Goal: Information Seeking & Learning: Learn about a topic

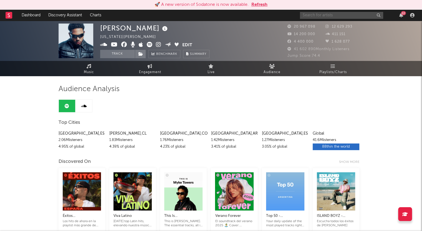
click at [357, 14] on input "text" at bounding box center [341, 15] width 83 height 7
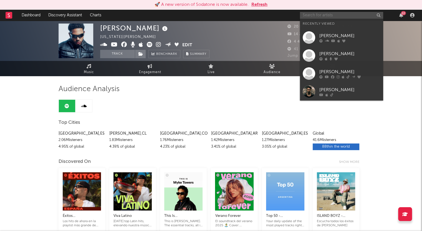
paste input "[PERSON_NAME]"
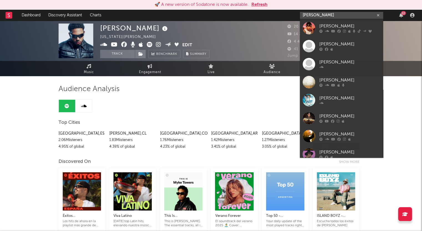
type input "[PERSON_NAME]"
click at [329, 27] on div "[PERSON_NAME]" at bounding box center [349, 26] width 61 height 7
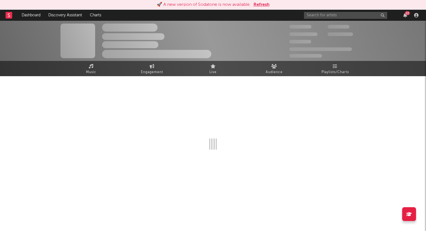
select select "6m"
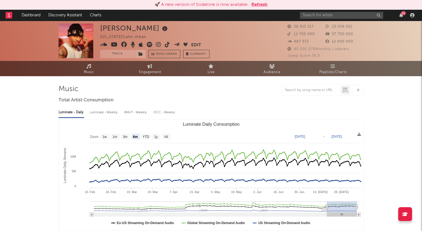
click at [275, 69] on span "Audience" at bounding box center [271, 72] width 17 height 7
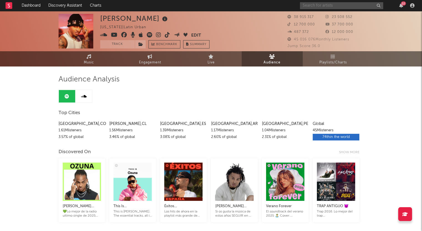
click at [307, 7] on input "text" at bounding box center [341, 5] width 83 height 7
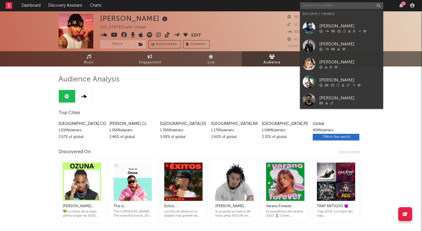
paste input "Béele"
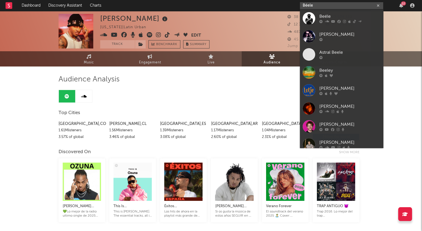
type input "Béele"
click at [323, 13] on link "Beéle" at bounding box center [341, 18] width 83 height 18
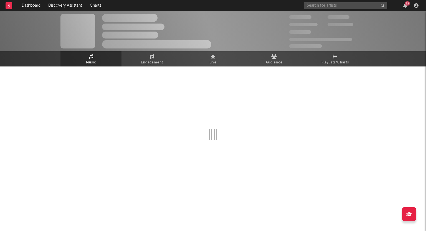
select select "6m"
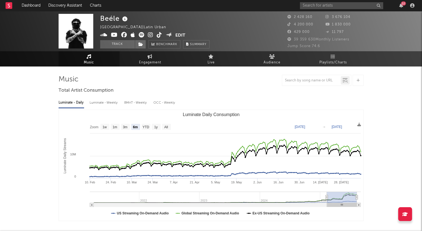
click at [273, 61] on span "Audience" at bounding box center [271, 62] width 17 height 7
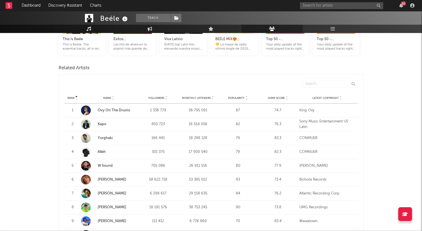
scroll to position [167, 0]
